Goal: Check status: Check status

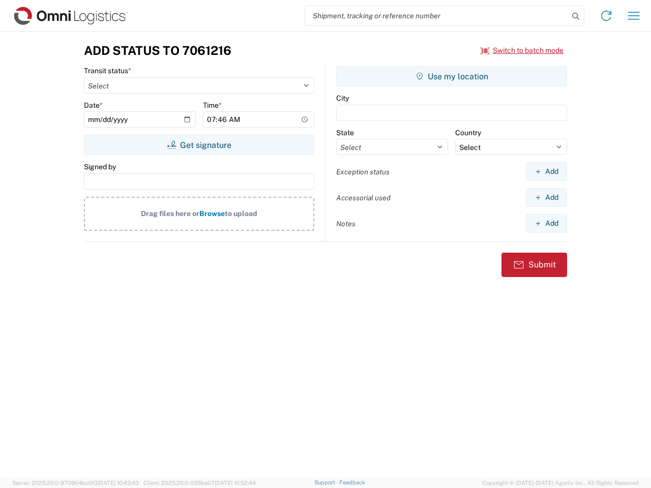
click at [437, 16] on input "search" at bounding box center [436, 15] width 263 height 19
click at [576, 16] on icon at bounding box center [575, 16] width 14 height 14
click at [606, 16] on icon at bounding box center [606, 16] width 16 height 16
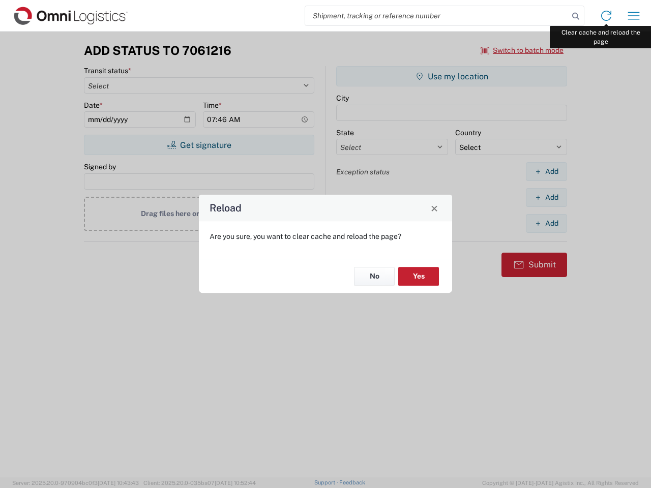
click at [634, 16] on div "Reload Are you sure, you want to clear cache and reload the page? No Yes" at bounding box center [325, 244] width 651 height 488
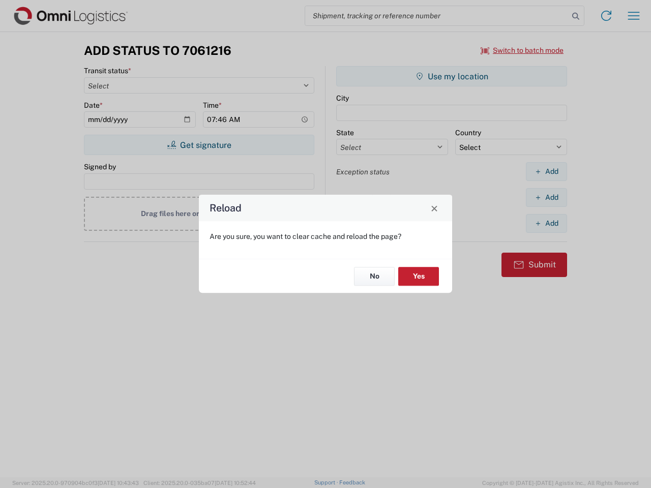
click at [522, 50] on div "Reload Are you sure, you want to clear cache and reload the page? No Yes" at bounding box center [325, 244] width 651 height 488
click at [199, 145] on div "Reload Are you sure, you want to clear cache and reload the page? No Yes" at bounding box center [325, 244] width 651 height 488
click at [452, 76] on div "Reload Are you sure, you want to clear cache and reload the page? No Yes" at bounding box center [325, 244] width 651 height 488
click at [546, 171] on div "Reload Are you sure, you want to clear cache and reload the page? No Yes" at bounding box center [325, 244] width 651 height 488
click at [546, 197] on div "Reload Are you sure, you want to clear cache and reload the page? No Yes" at bounding box center [325, 244] width 651 height 488
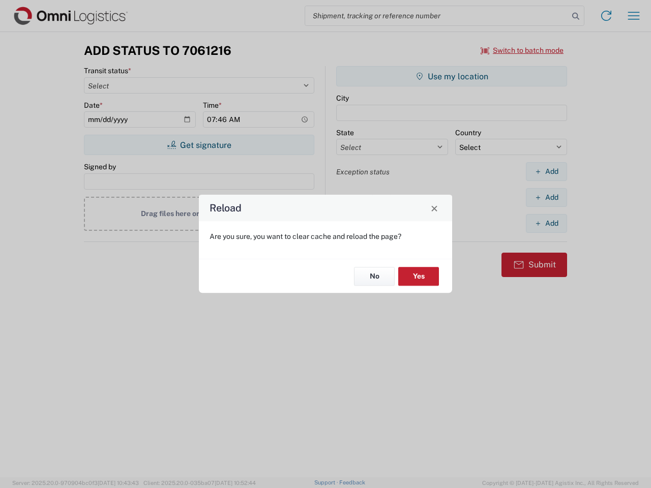
click at [546, 223] on div "Reload Are you sure, you want to clear cache and reload the page? No Yes" at bounding box center [325, 244] width 651 height 488
